Goal: Navigation & Orientation: Find specific page/section

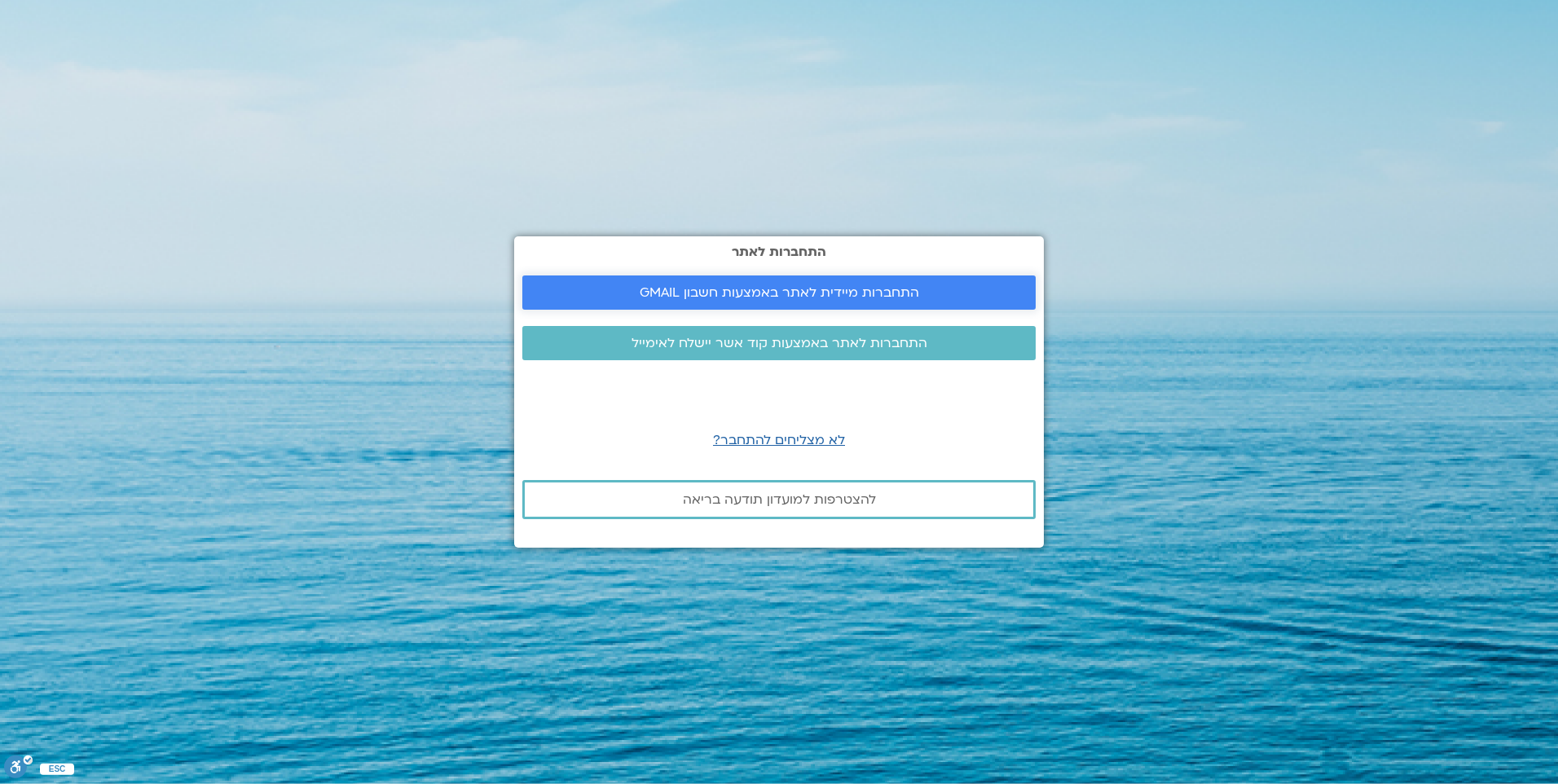
click at [776, 297] on span "התחברות מיידית לאתר באמצעות חשבון GMAIL" at bounding box center [779, 292] width 279 height 14
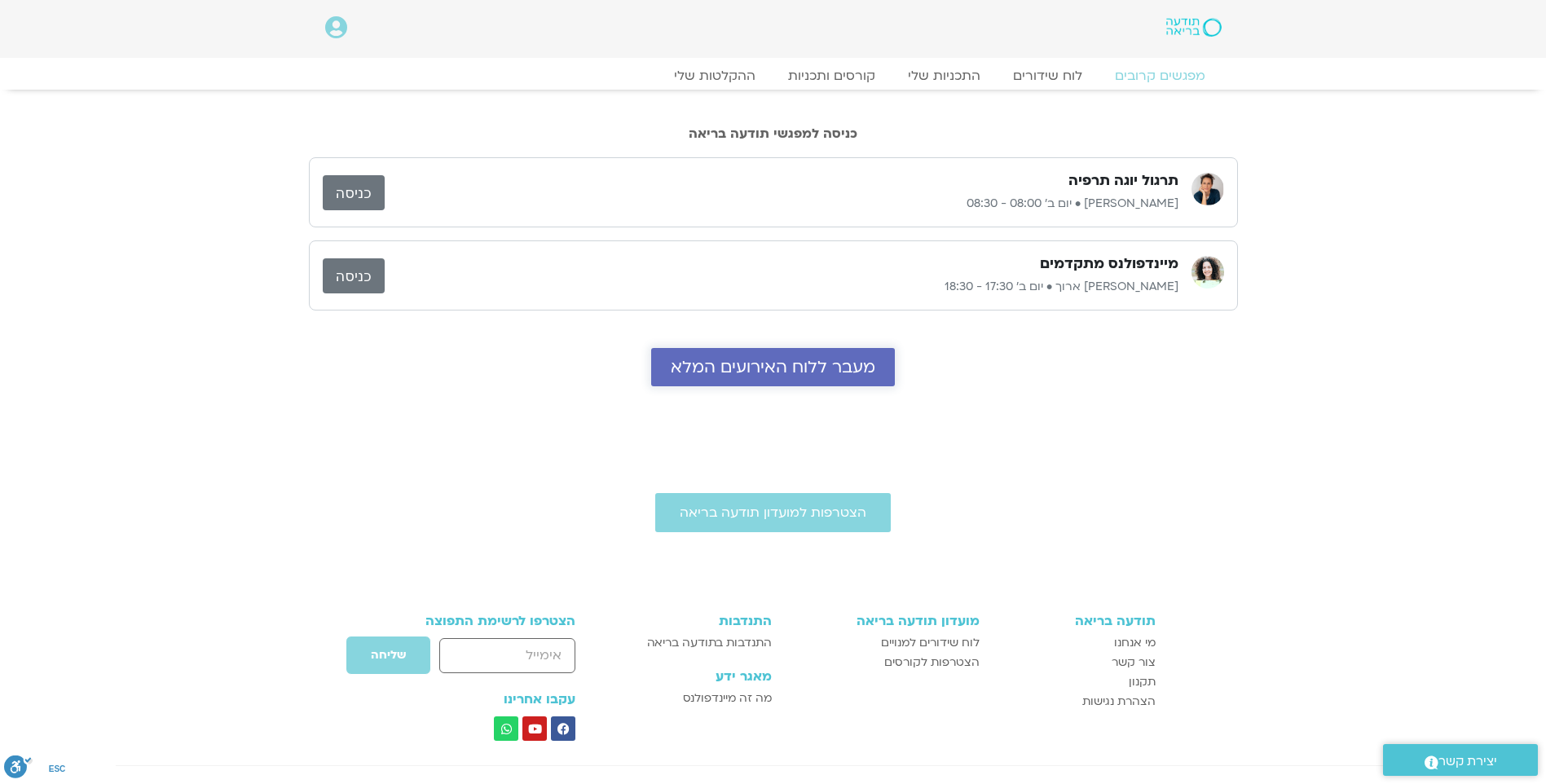
click at [784, 380] on link "מעבר ללוח האירועים המלא" at bounding box center [773, 367] width 244 height 38
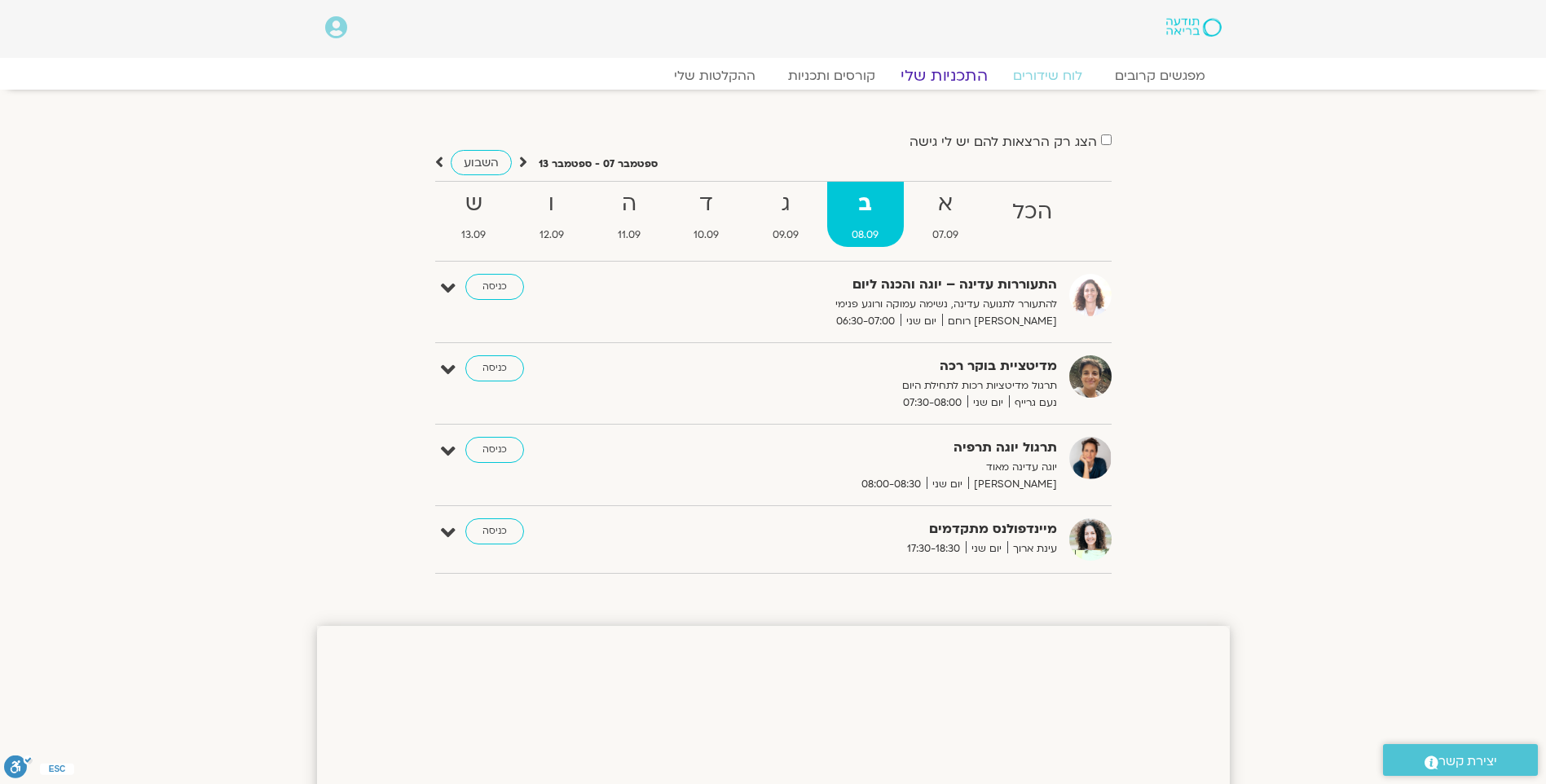
click at [933, 82] on link "התכניות שלי" at bounding box center [944, 76] width 126 height 20
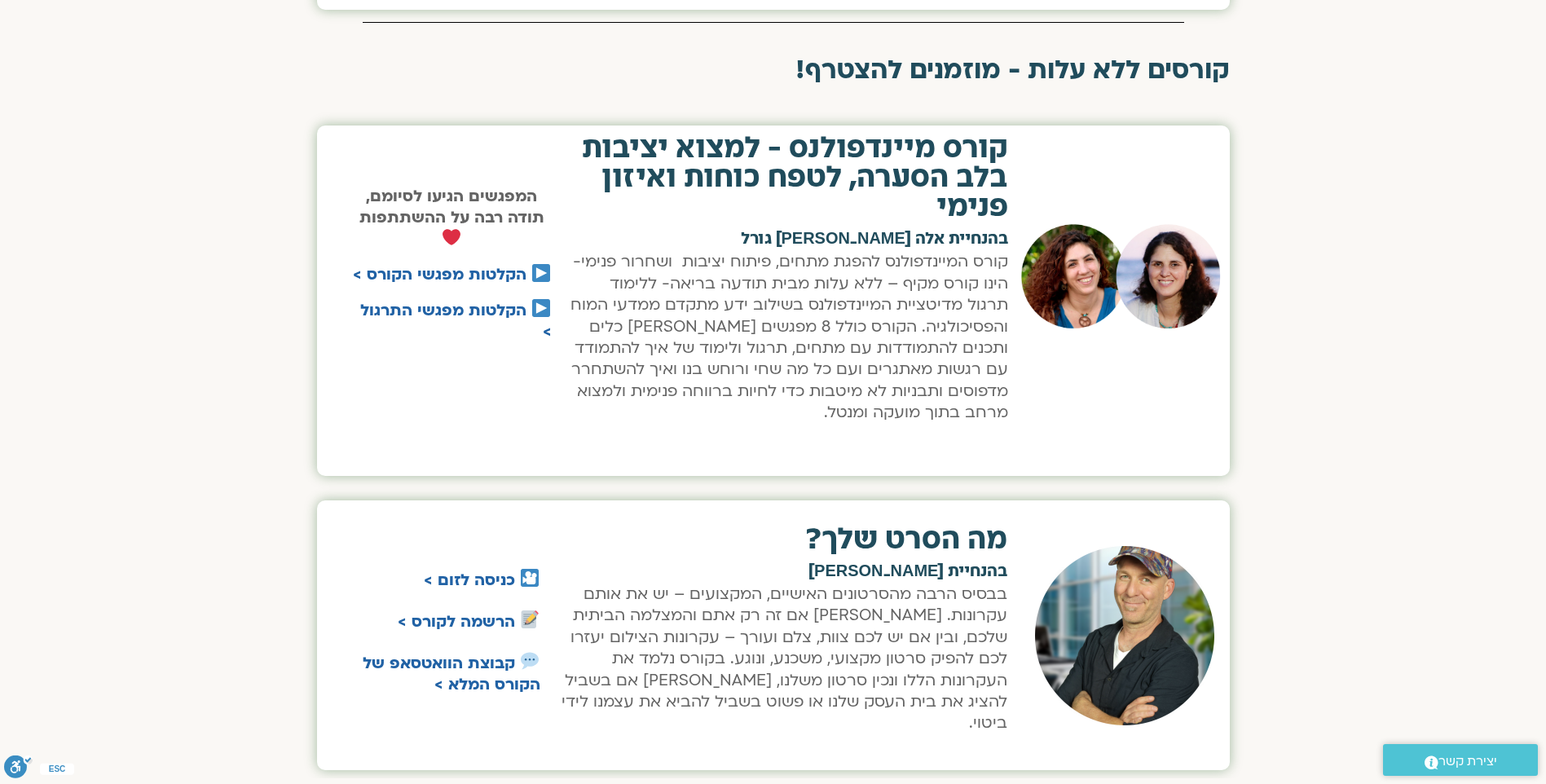
scroll to position [1059, 0]
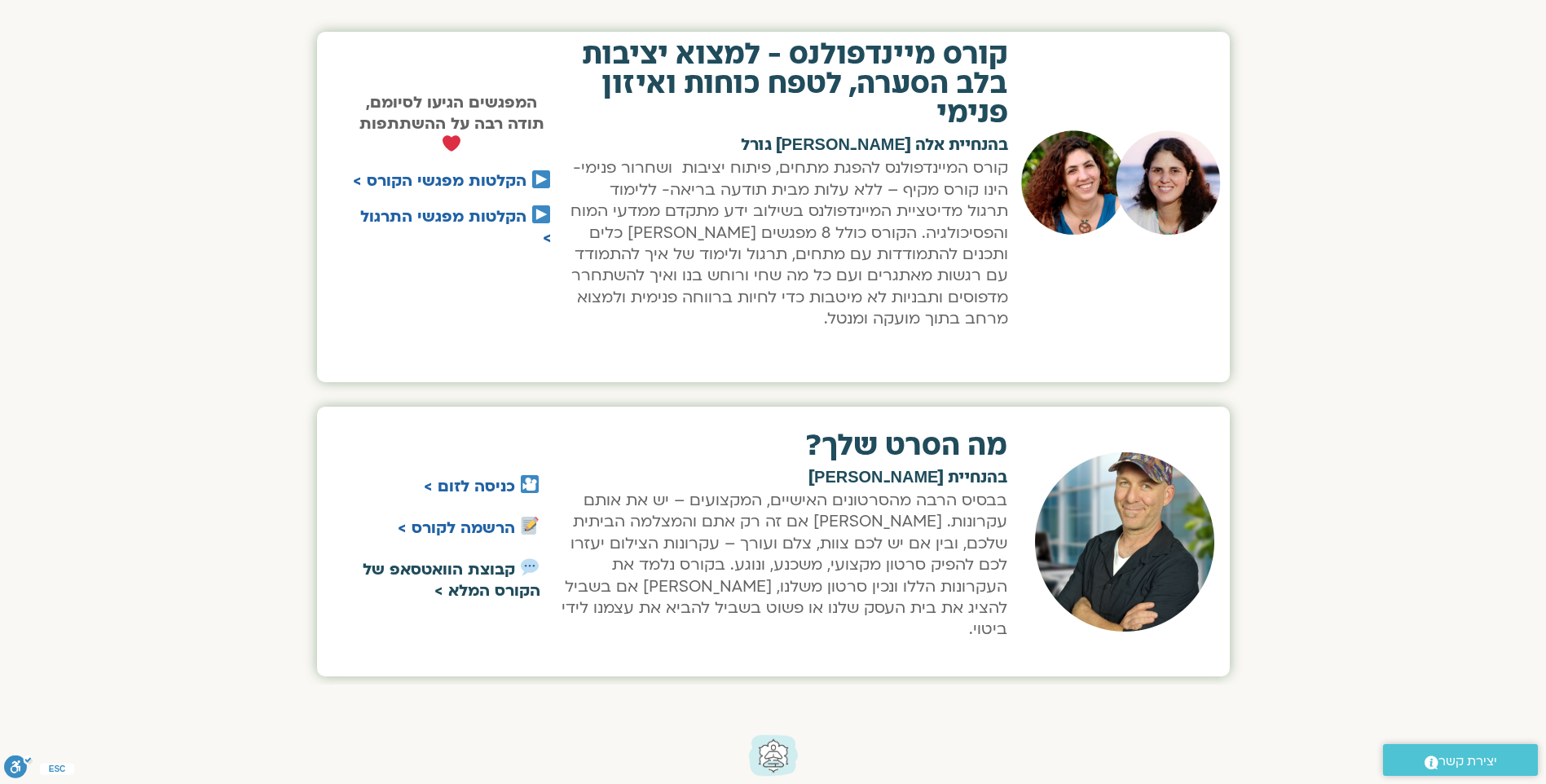
click at [443, 564] on strong "קבוצת הוואטסאפ של הקורס המלא >" at bounding box center [451, 580] width 178 height 43
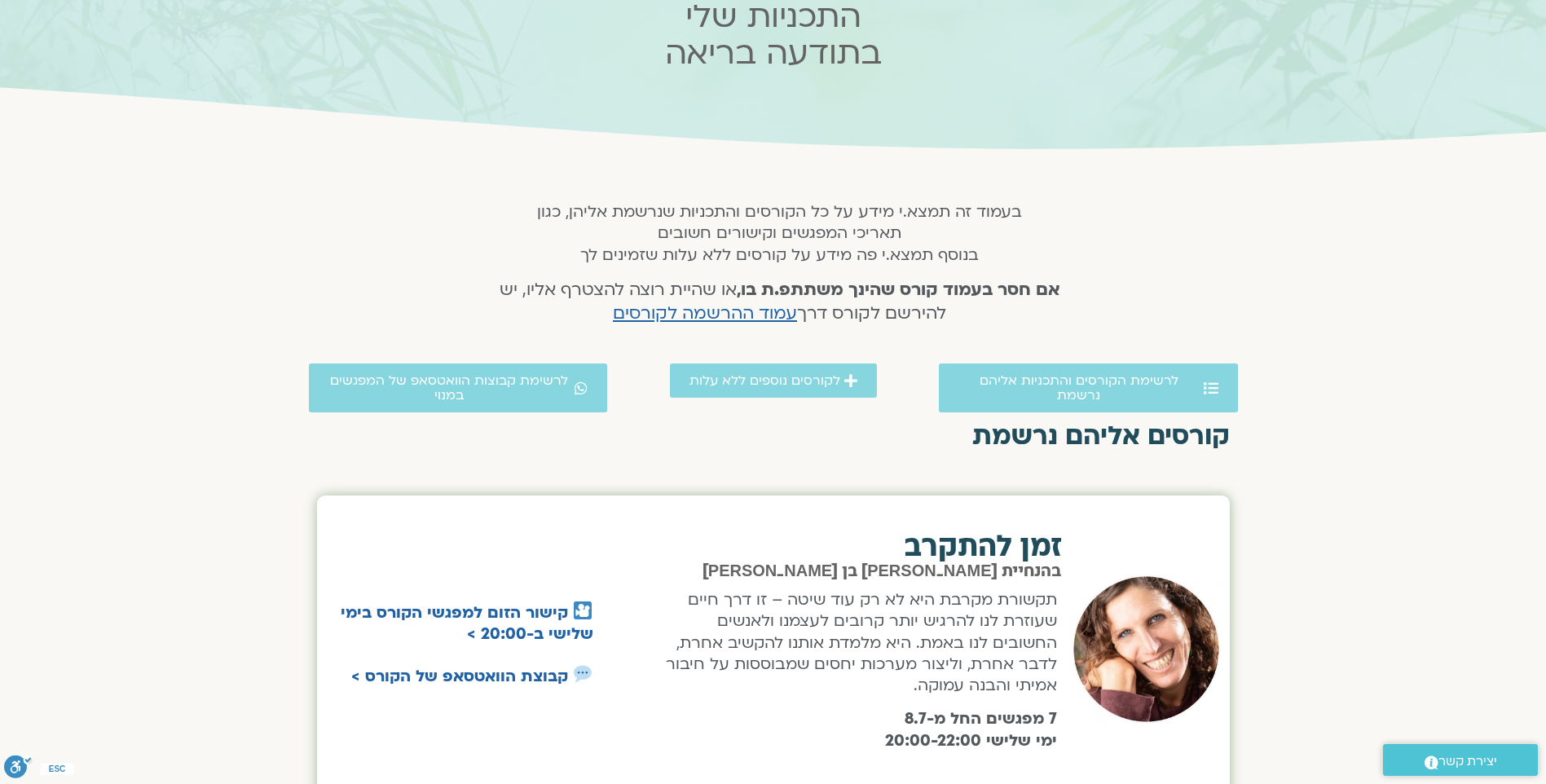
scroll to position [163, 0]
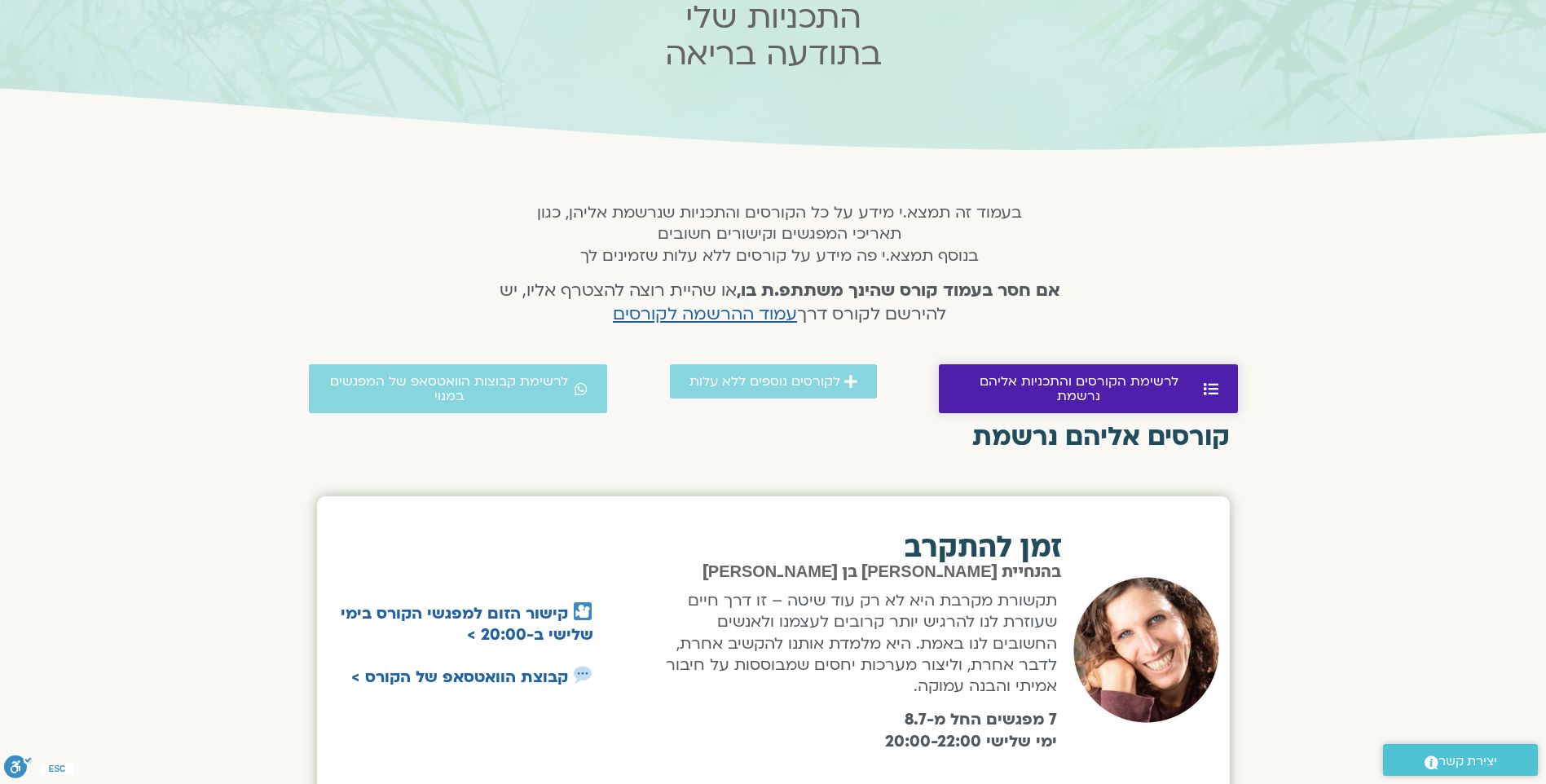
click at [1110, 374] on span "לרשימת הקורסים והתכניות אליהם נרשמת" at bounding box center [1078, 388] width 241 height 29
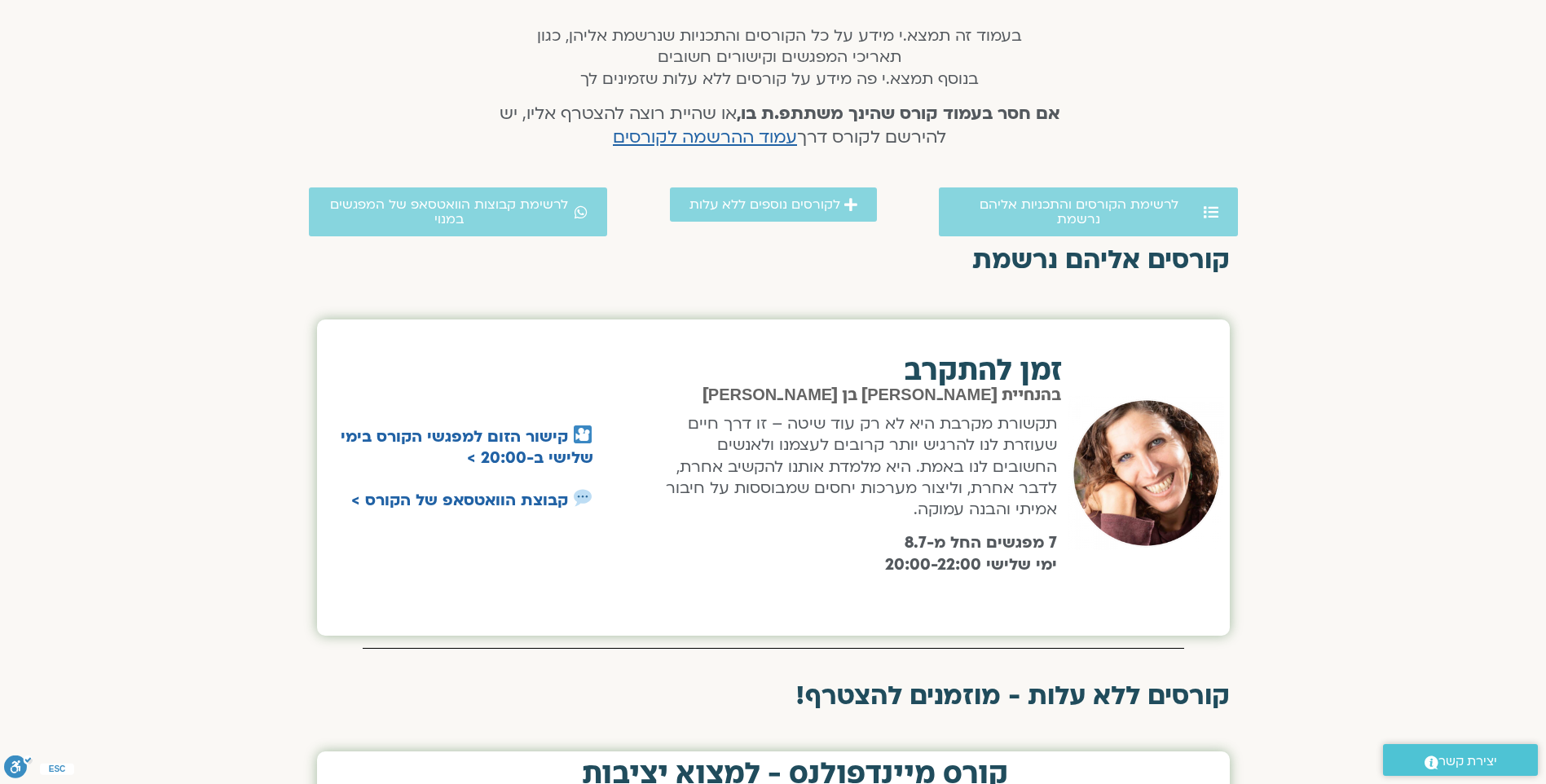
scroll to position [336, 0]
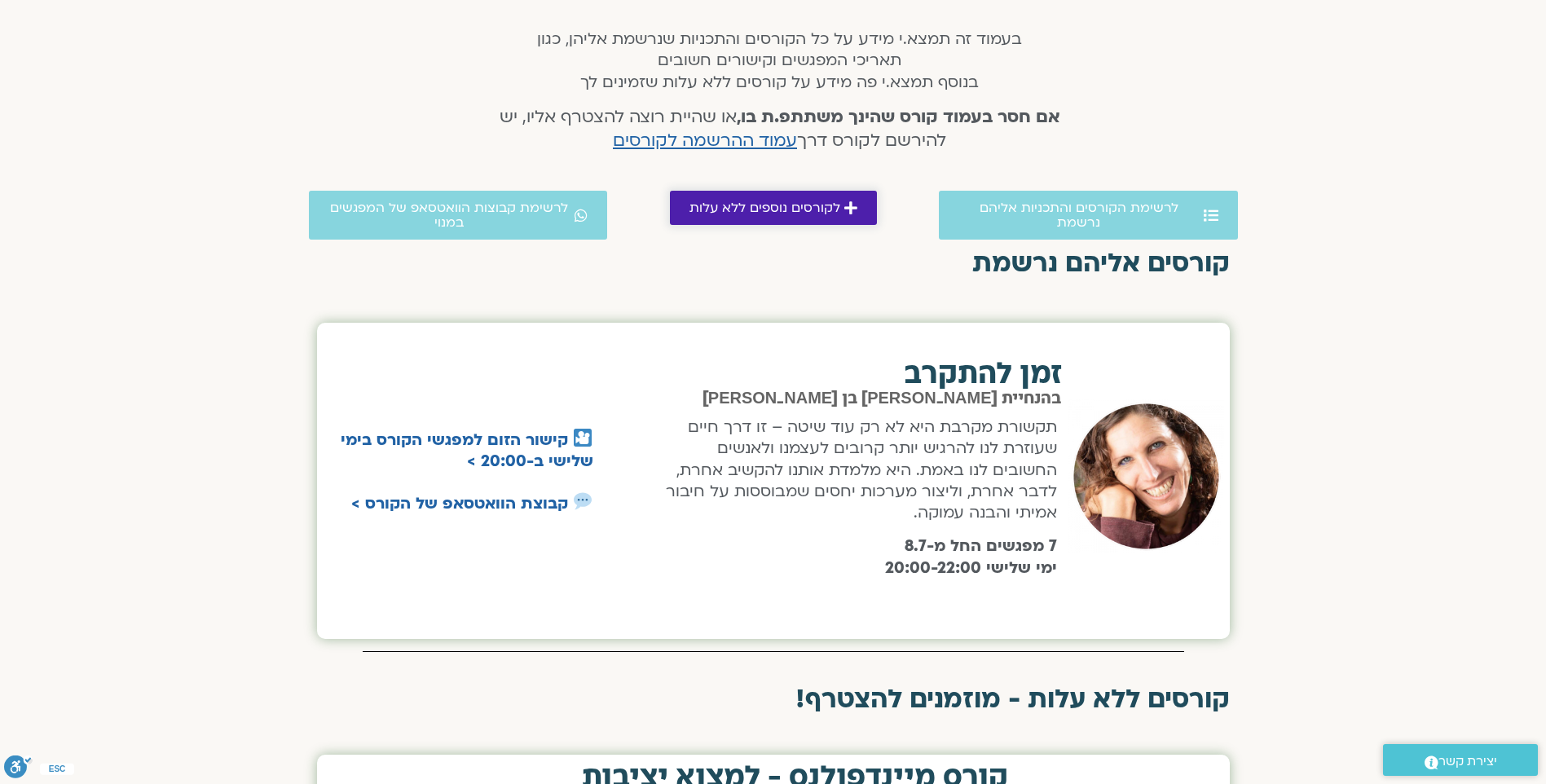
click at [786, 215] on span "לקורסים נוספים ללא עלות" at bounding box center [765, 207] width 151 height 14
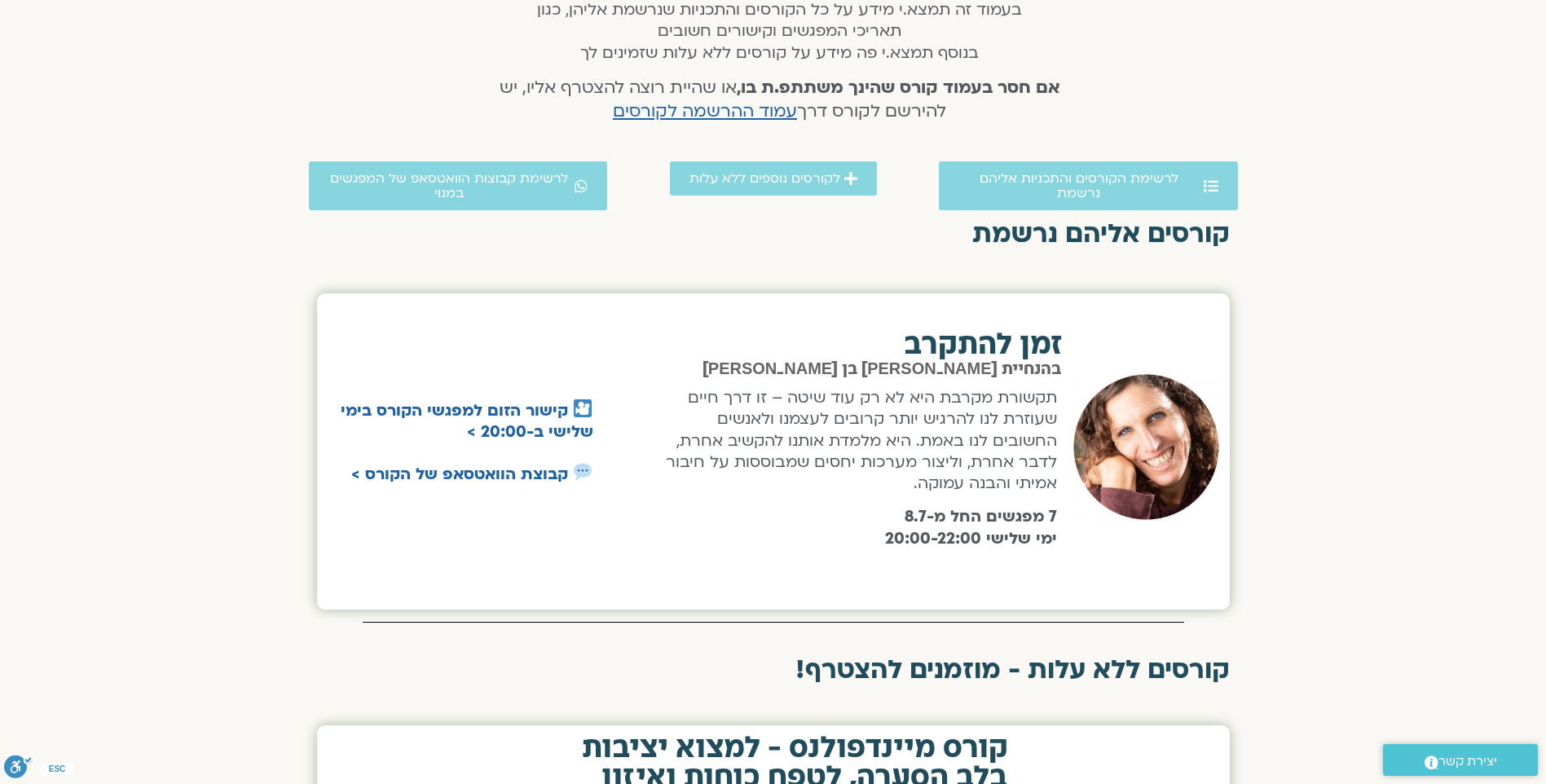
scroll to position [365, 0]
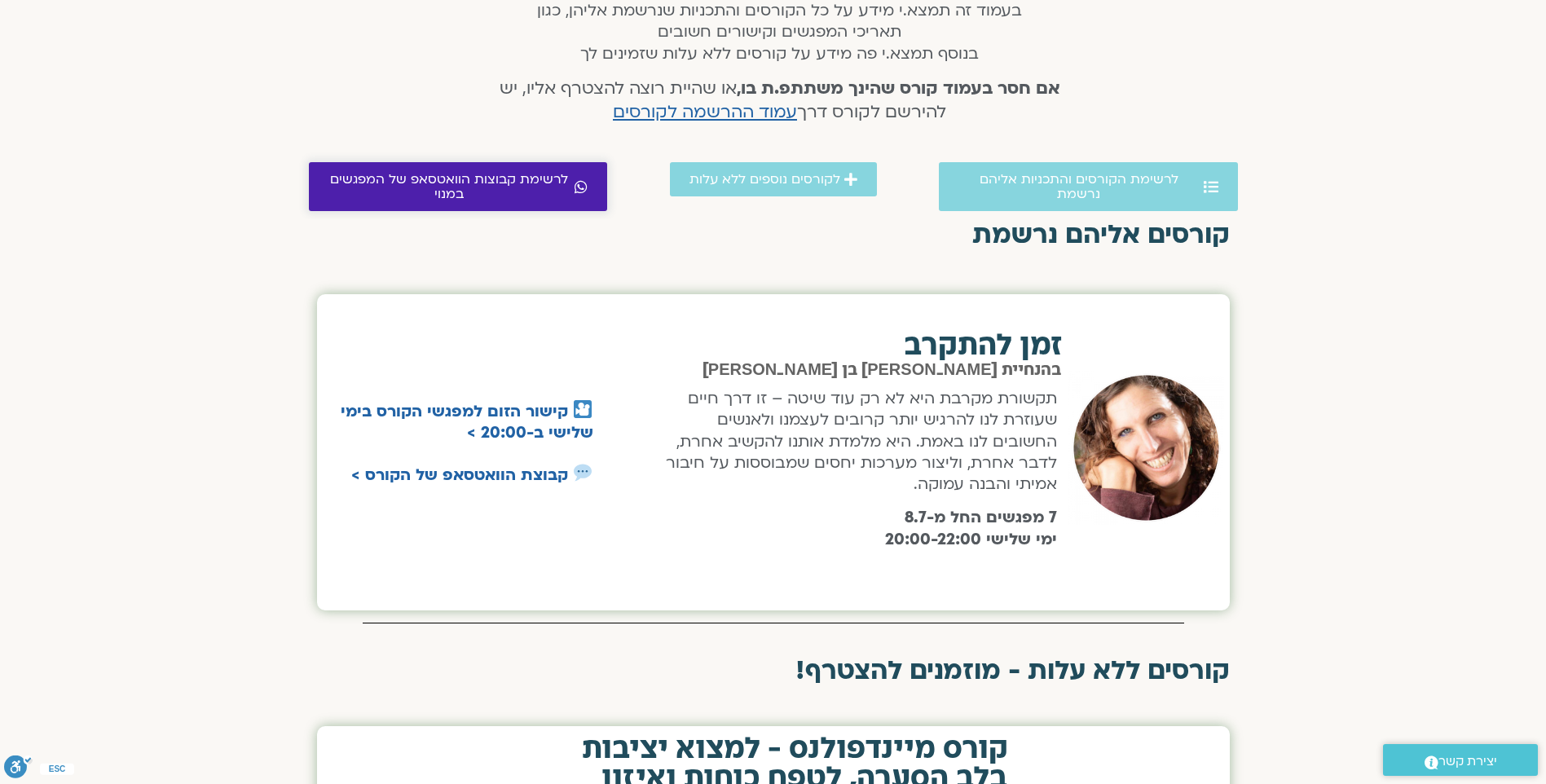
click at [380, 177] on span "לרשימת קבוצות הוואטסאפ של המפגשים במנוי" at bounding box center [450, 186] width 243 height 29
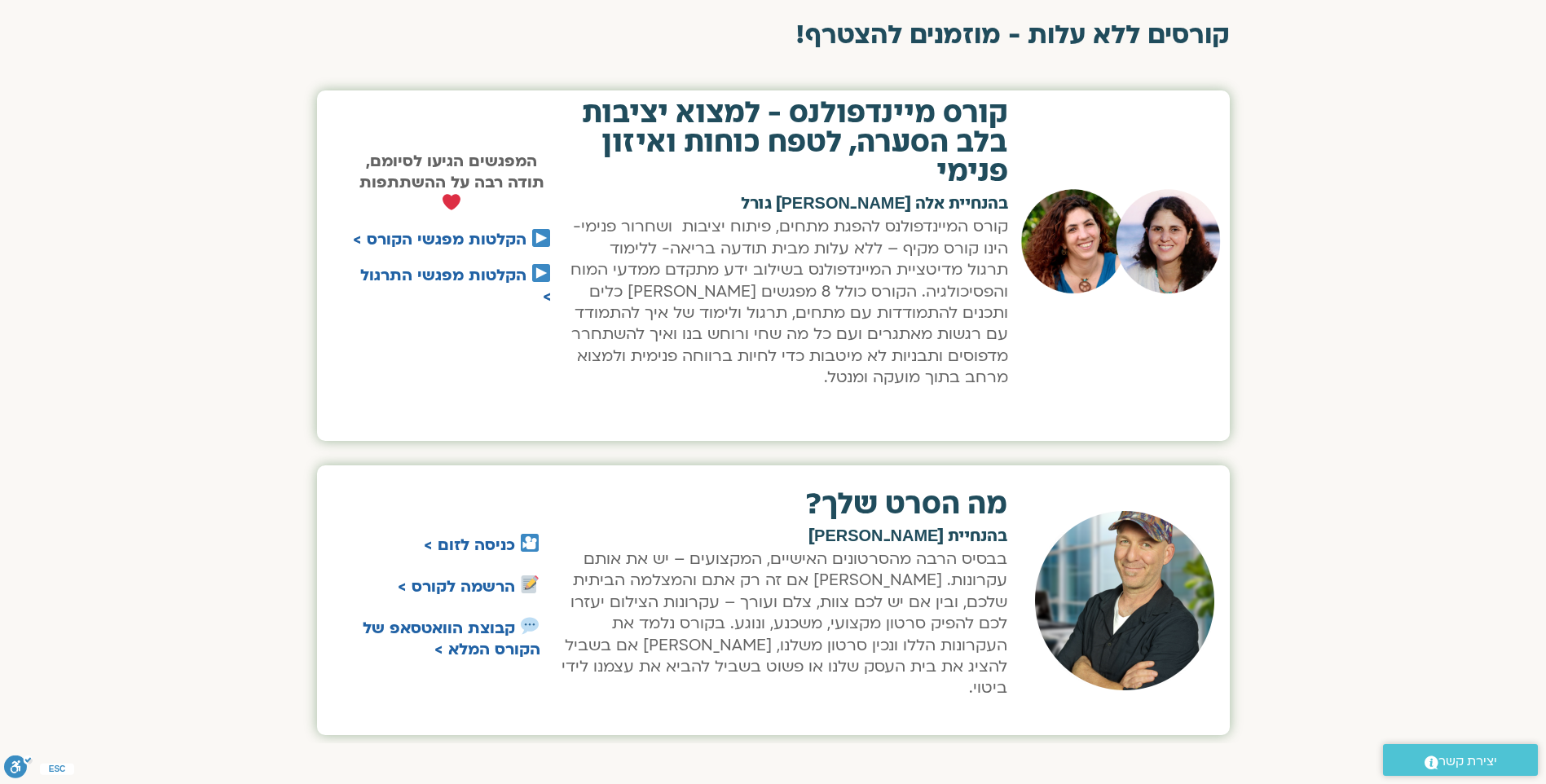
scroll to position [990, 0]
